Goal: Task Accomplishment & Management: Manage account settings

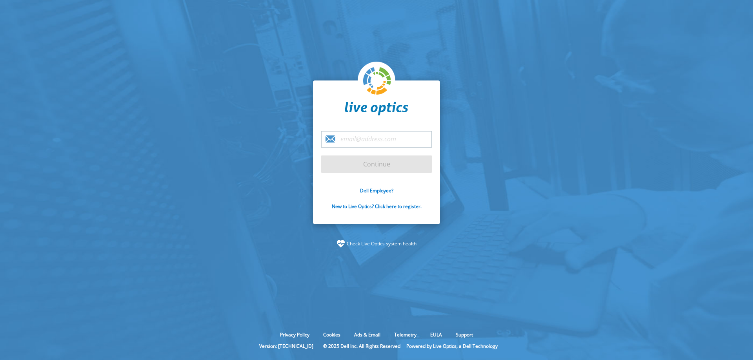
click at [361, 142] on input "email" at bounding box center [376, 139] width 111 height 17
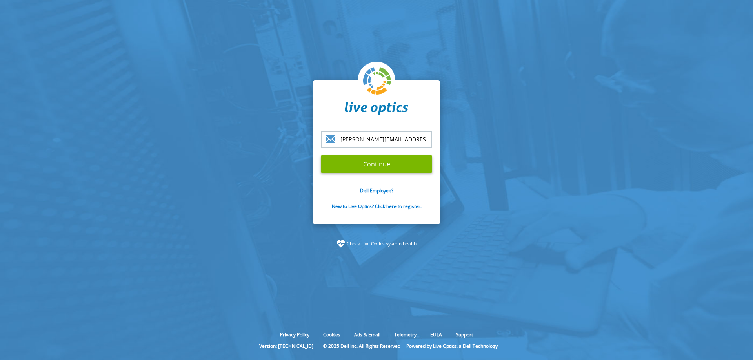
type input "[PERSON_NAME][EMAIL_ADDRESS][DOMAIN_NAME]"
click at [321, 155] on input "Continue" at bounding box center [376, 163] width 111 height 17
click at [377, 163] on input "Continue" at bounding box center [376, 163] width 111 height 17
click at [378, 167] on input "Continue" at bounding box center [376, 163] width 111 height 17
type input "[PERSON_NAME][EMAIL_ADDRESS][DOMAIN_NAME]"
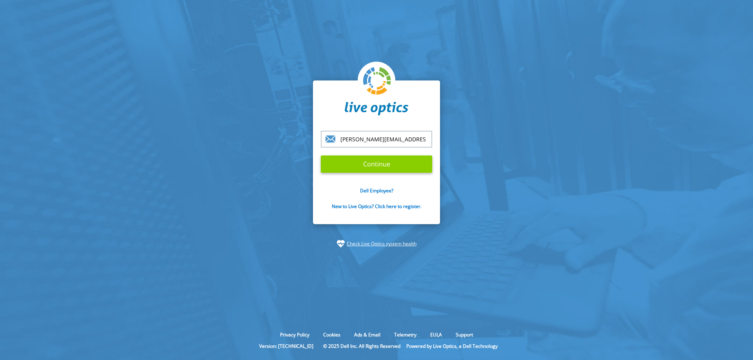
click at [389, 162] on input "Continue" at bounding box center [376, 163] width 111 height 17
click at [383, 166] on input "Continue" at bounding box center [376, 163] width 111 height 17
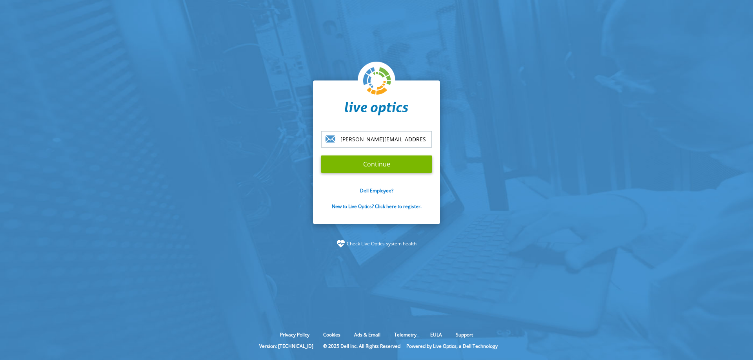
click at [374, 241] on link "Check Live Optics system health" at bounding box center [382, 244] width 70 height 8
